Goal: Communication & Community: Answer question/provide support

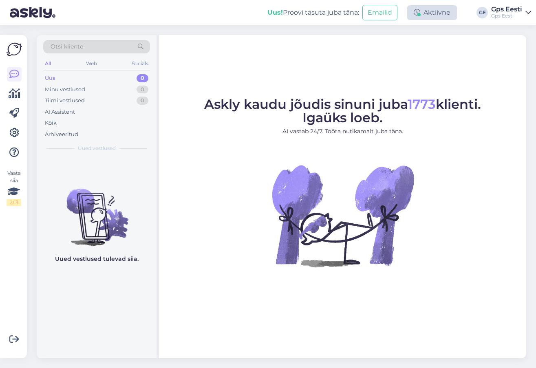
click at [446, 14] on div "Aktiivne" at bounding box center [432, 12] width 50 height 15
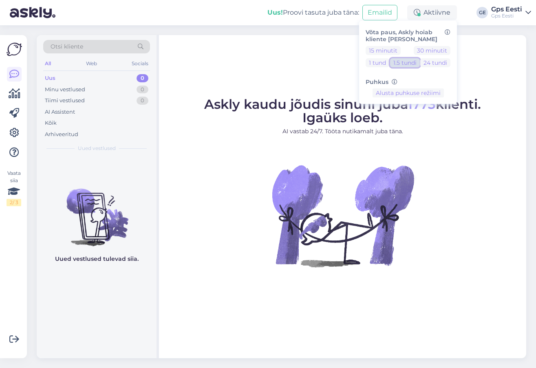
click at [404, 62] on button "1.5 tundi" at bounding box center [405, 62] width 30 height 9
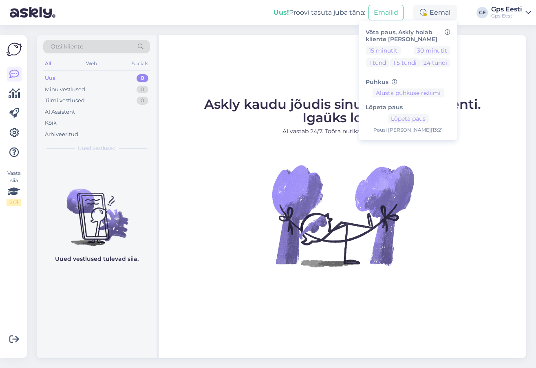
click at [213, 65] on div "Askly kaudu jõudis sinuni juba 1773 klienti. Igaüks loeb. AI vastab 24/7. Tööta…" at bounding box center [342, 196] width 367 height 323
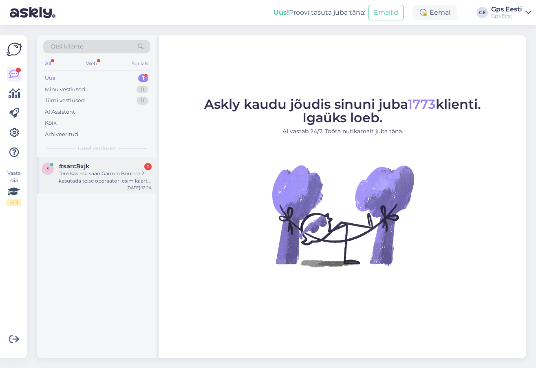
click at [93, 187] on div "s #sarc8xjk 1 Tere kas ma saan Garmin Bounce 2 kasutada teise operaatori esim k…" at bounding box center [97, 175] width 120 height 37
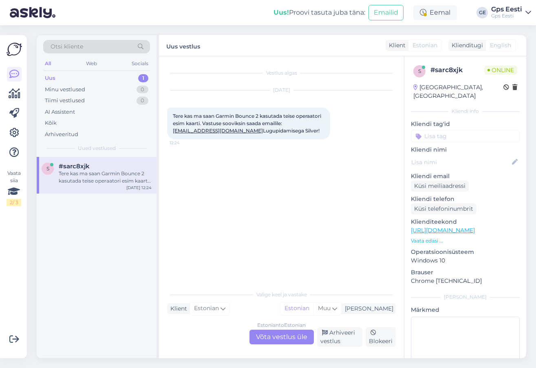
click at [294, 331] on div "Estonian to Estonian Võta vestlus üle" at bounding box center [281, 337] width 64 height 15
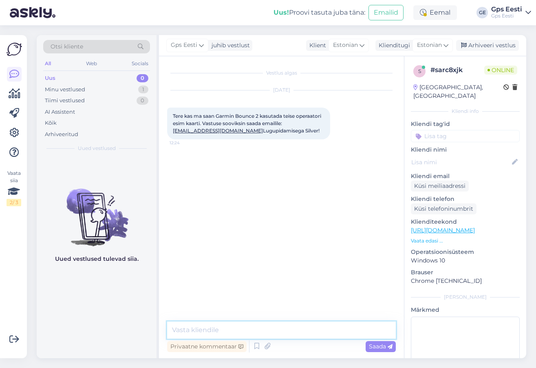
click at [267, 332] on textarea at bounding box center [281, 330] width 229 height 17
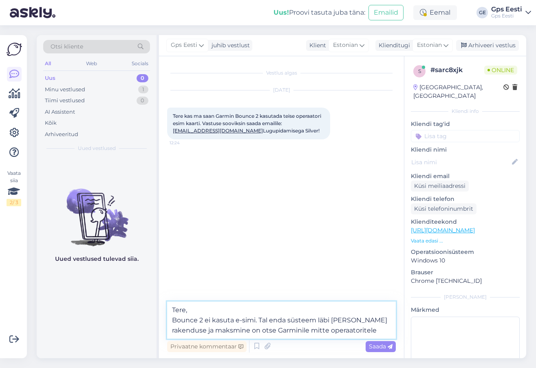
type textarea "Tere, Bounce 2 ei kasuta e-simi. Tal enda süsteem läbi Garmin Jr. rakenduse ja …"
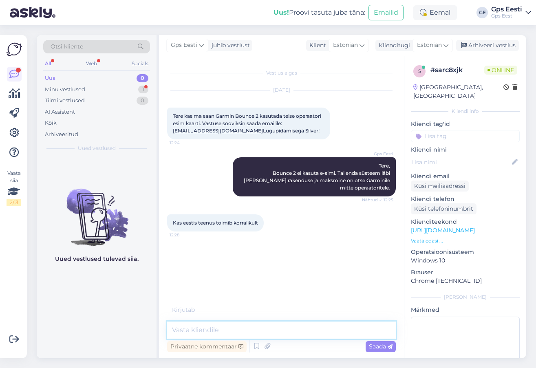
type textarea "¤"
type textarea "4"
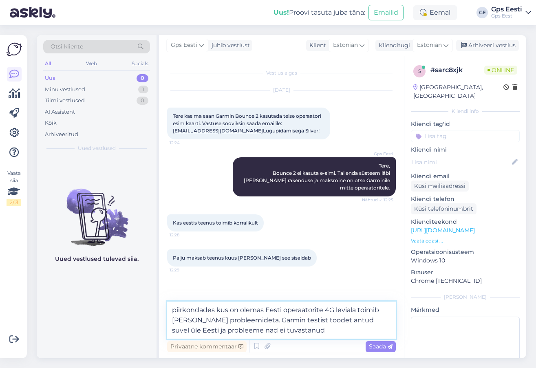
type textarea "piirkondades kus on olemas Eesti operaatorite 4G leviala toimib seade ilma prob…"
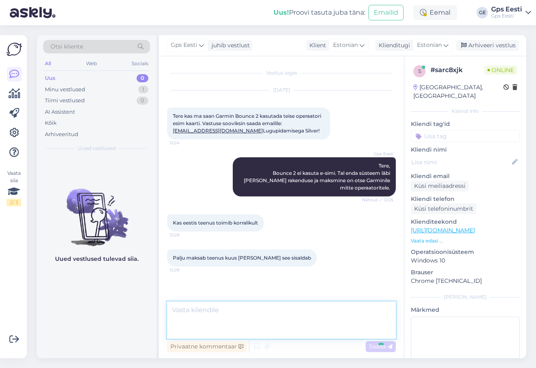
scroll to position [18, 0]
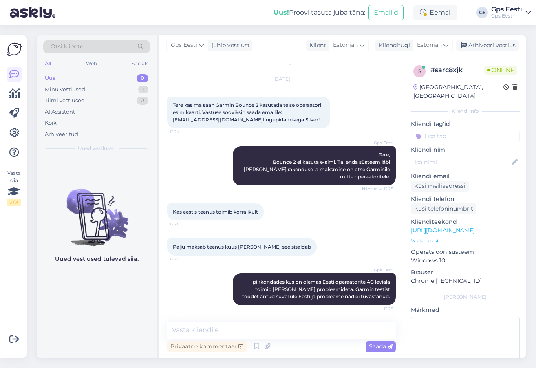
click at [475, 227] on link "https://www.gpseesti.ee/?utm_source=google&utm_medium=cpc&utm_campaign=search_g…" at bounding box center [443, 230] width 64 height 7
click at [251, 329] on textarea at bounding box center [281, 330] width 229 height 17
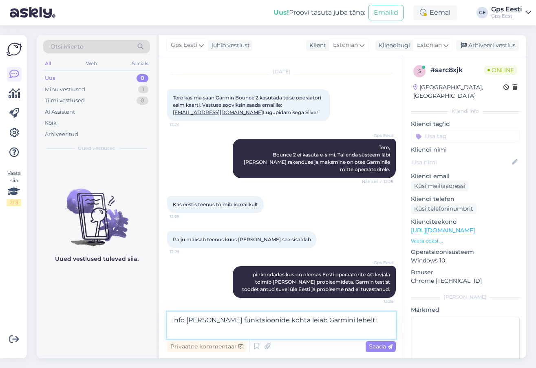
scroll to position [28, 0]
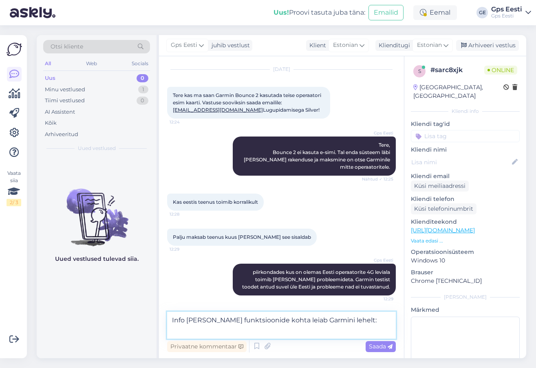
paste textarea "https://www.garmin.com/et-EE/p/779781/"
type textarea "Info hinna ja funktsioonide kohta leiab Garmini lehelt: https://www.garmin.com/…"
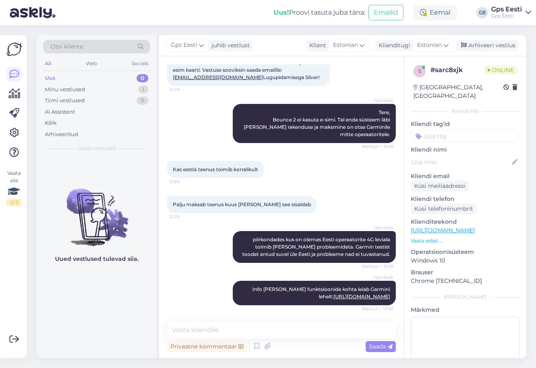
scroll to position [103, 0]
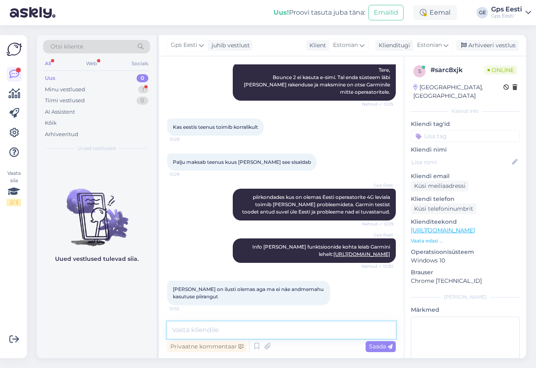
click at [235, 329] on textarea at bounding box center [281, 330] width 229 height 17
type textarea "P"
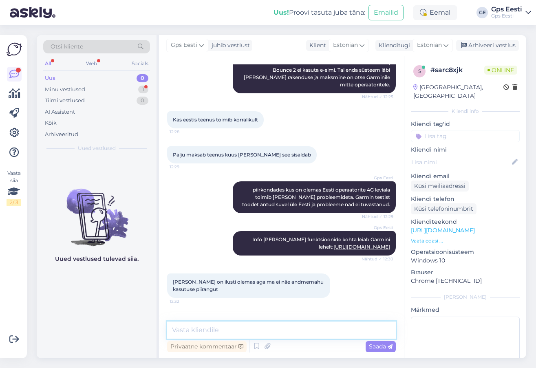
scroll to position [138, 0]
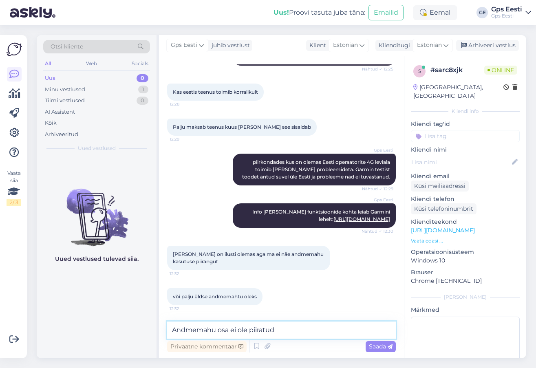
click at [301, 322] on textarea "Andmemahu osa ei ole piiratud" at bounding box center [281, 330] width 229 height 17
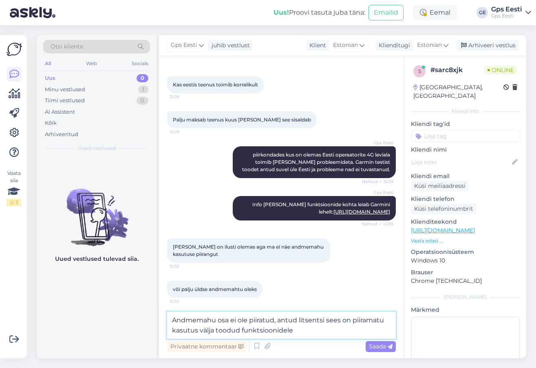
type textarea "Andmemahu osa ei ole piiratud, antud litsentsi sees on piiramatu kasutus välja …"
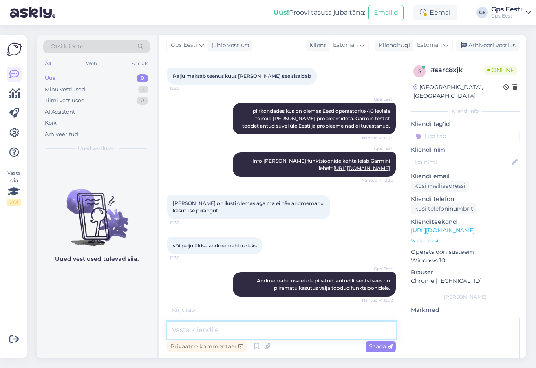
scroll to position [216, 0]
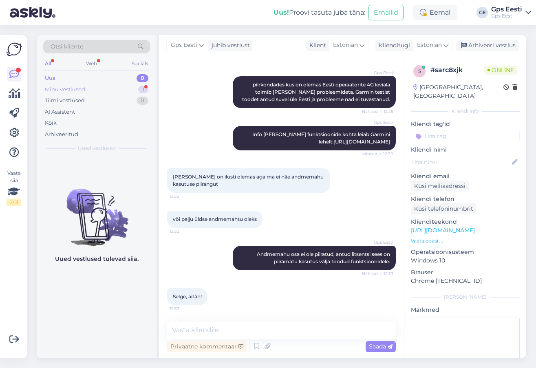
click at [63, 90] on div "Minu vestlused" at bounding box center [65, 90] width 40 height 8
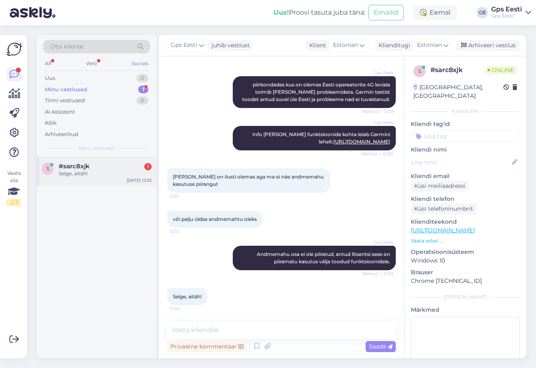
click at [69, 168] on span "#sarc8xjk" at bounding box center [74, 166] width 31 height 7
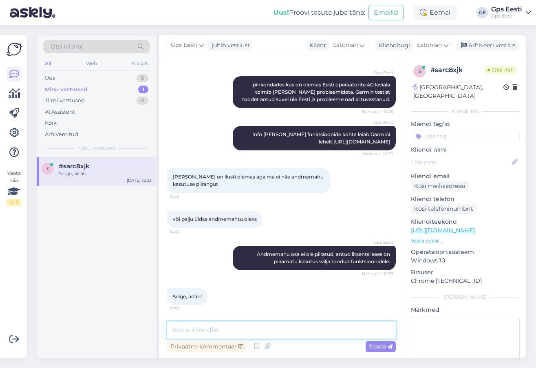
click at [266, 328] on textarea at bounding box center [281, 330] width 229 height 17
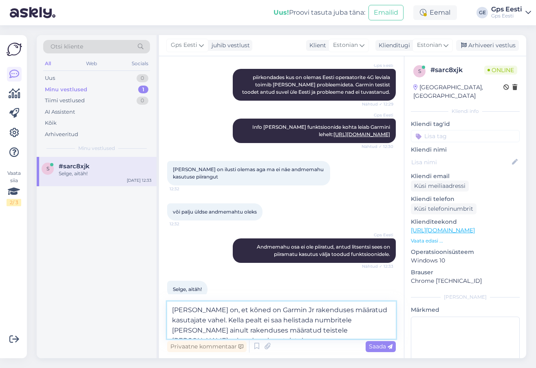
click at [313, 320] on textarea "Ainuke piirang on, et kõned on Garmin Jr rakenduses määratud kasutajate vahel. …" at bounding box center [281, 320] width 229 height 37
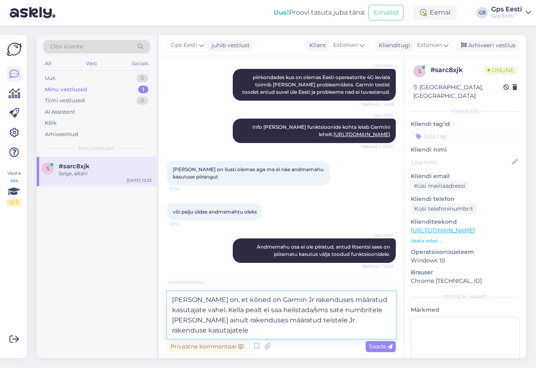
click at [262, 330] on textarea "Ainuke piirang on, et kõned on Garmin Jr rakenduses määratud kasutajate vahel. …" at bounding box center [281, 314] width 229 height 47
click at [337, 306] on textarea "Ainuke piirang on, et kõned on Garmin Jr rakenduses määratud kasutajate vahel. …" at bounding box center [281, 314] width 229 height 47
click at [203, 331] on textarea "Ainuke piirang on, et kõned on Garmin Jr rakenduses määratud kasutajate vahel. …" at bounding box center [281, 314] width 229 height 47
click at [391, 318] on textarea "Ainuke piirang on, et kõned on Garmin Jr rakenduses määratud kasutajate vahel. …" at bounding box center [281, 314] width 229 height 47
type textarea "Ainuke piirang on, et kõned on Garmin Jr rakenduses määratud kasutajate vahel. …"
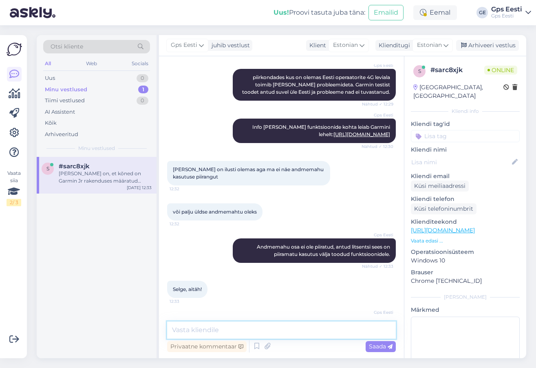
scroll to position [273, 0]
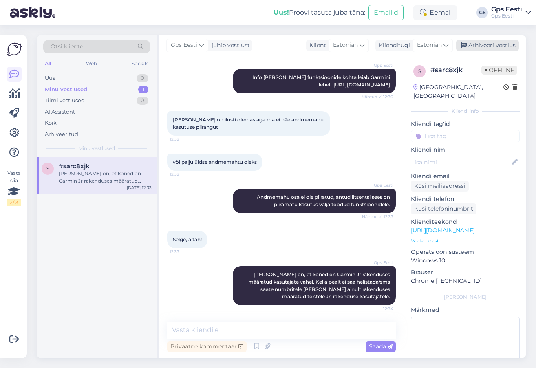
click at [480, 40] on div "Arhiveeri vestlus" at bounding box center [487, 45] width 63 height 11
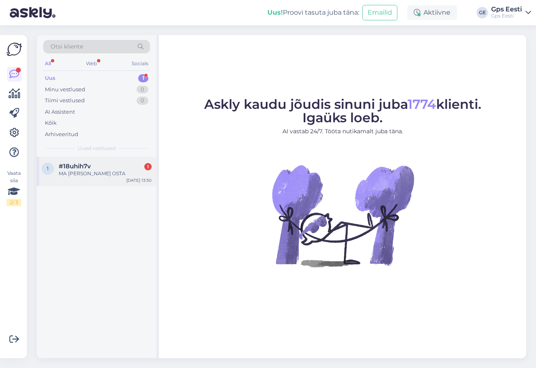
click at [121, 170] on div "MA TAHAN SEDA OSTA" at bounding box center [105, 173] width 93 height 7
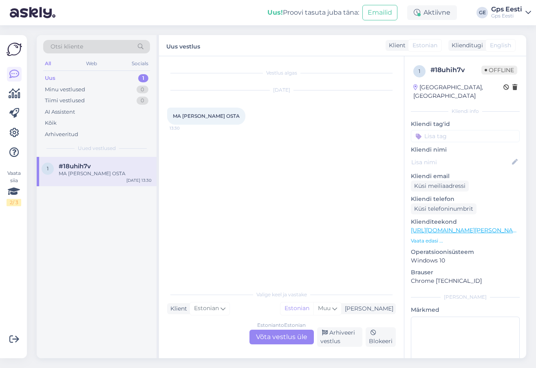
click at [479, 227] on link "https://www.gpseesti.ee/garmin-kasi-gps-matka-gps-gps-merele-garmin-eesti/kasi-…" at bounding box center [467, 230] width 112 height 7
drag, startPoint x: 336, startPoint y: 335, endPoint x: 351, endPoint y: 268, distance: 68.8
click at [336, 335] on div "Arhiveeri vestlus" at bounding box center [340, 337] width 46 height 20
